Goal: Information Seeking & Learning: Learn about a topic

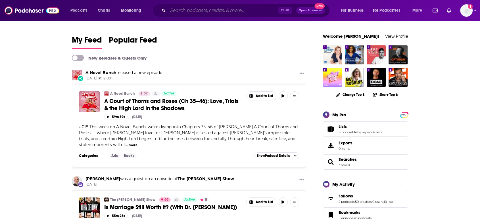
click at [177, 12] on input "Search podcasts, credits, & more..." at bounding box center [223, 10] width 110 height 9
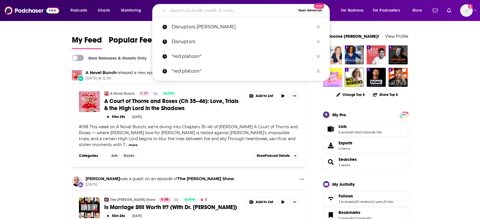
type input "a"
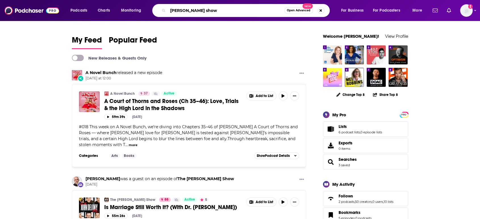
type input "[PERSON_NAME] show"
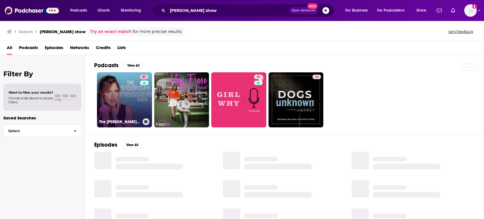
click at [145, 104] on div "81" at bounding box center [145, 97] width 10 height 44
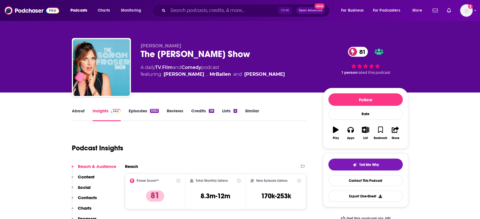
click at [140, 114] on link "Episodes 3582" at bounding box center [144, 114] width 30 height 13
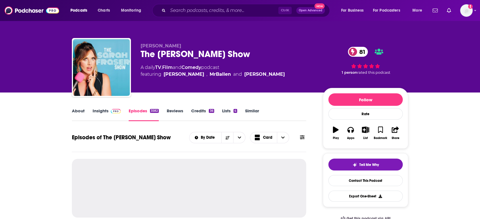
drag, startPoint x: 132, startPoint y: 158, endPoint x: 53, endPoint y: 152, distance: 78.9
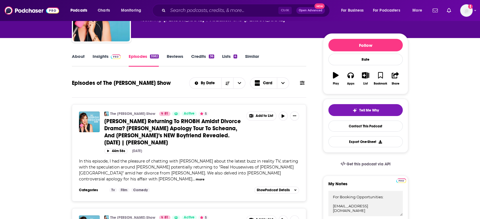
scroll to position [54, 0]
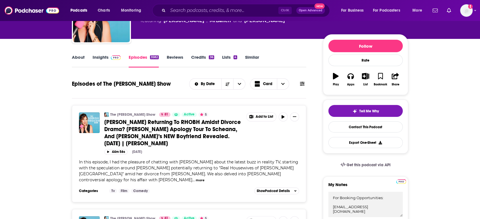
click at [79, 60] on link "About" at bounding box center [78, 60] width 13 height 13
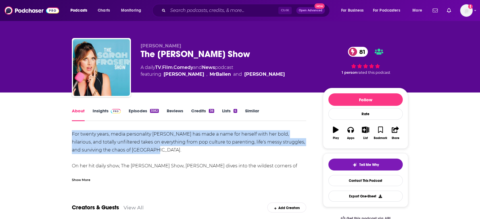
drag, startPoint x: 153, startPoint y: 147, endPoint x: 70, endPoint y: 133, distance: 83.8
copy div "For twenty years, media personality [PERSON_NAME] has made a name for herself w…"
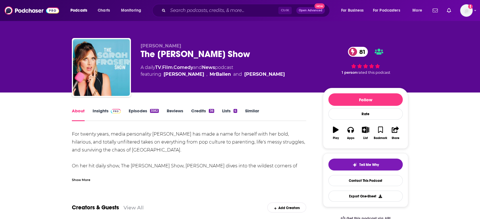
click at [80, 178] on div "Show More" at bounding box center [81, 179] width 18 height 5
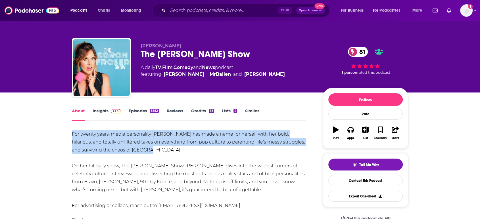
drag, startPoint x: 140, startPoint y: 148, endPoint x: 72, endPoint y: 132, distance: 70.1
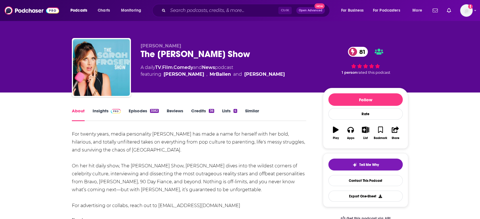
click at [156, 153] on div "For twenty years, media personality [PERSON_NAME] has made a name for herself w…" at bounding box center [189, 169] width 234 height 79
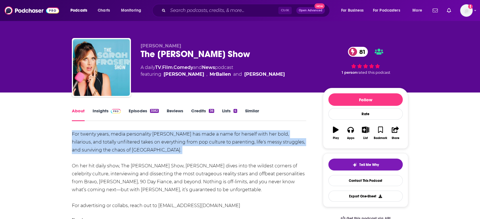
drag, startPoint x: 156, startPoint y: 153, endPoint x: 71, endPoint y: 134, distance: 87.8
copy div "For twenty years, media personality [PERSON_NAME] has made a name for herself w…"
click at [102, 113] on link "Insights" at bounding box center [107, 114] width 28 height 13
